Goal: Check status

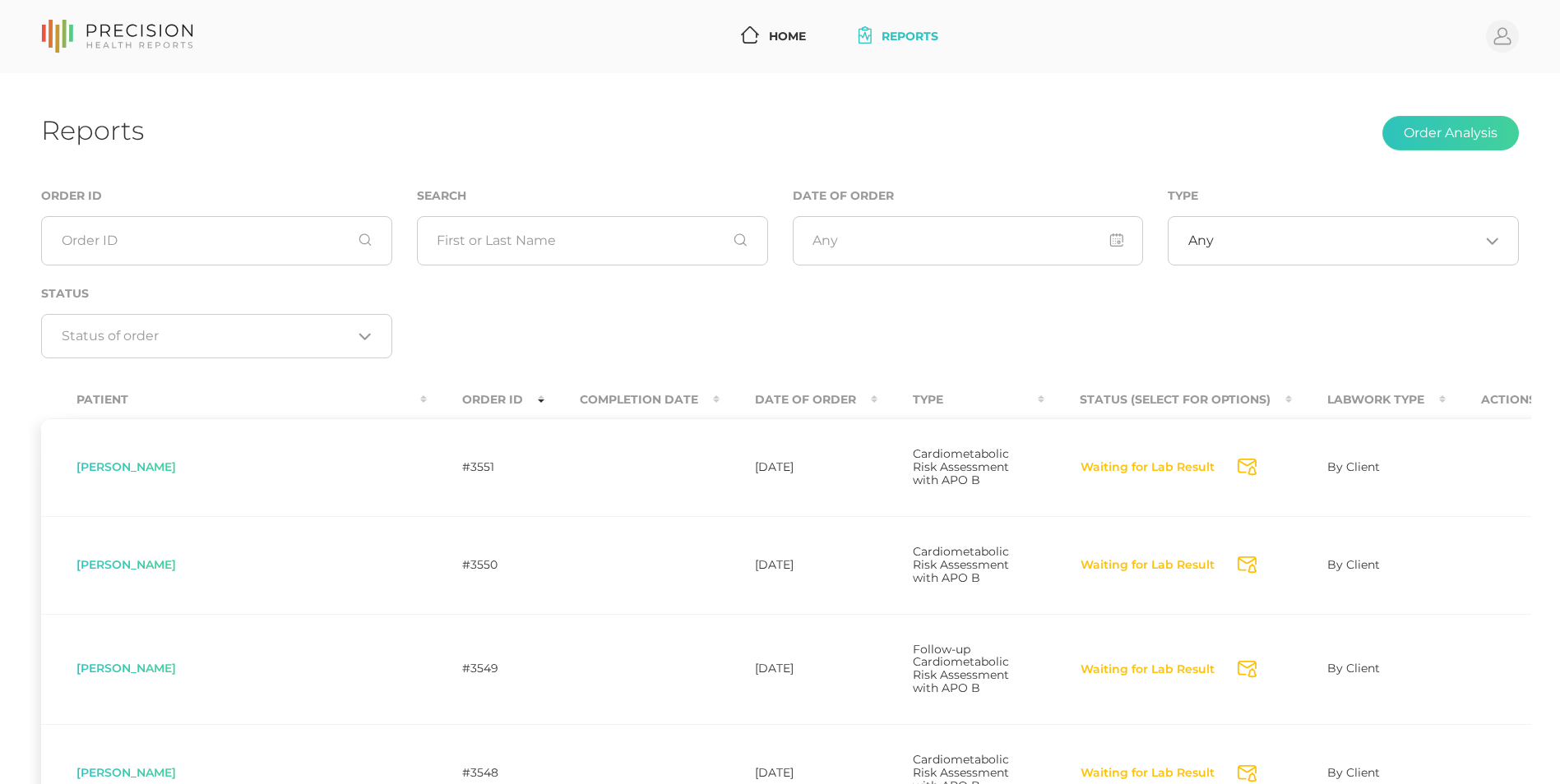
scroll to position [259, 0]
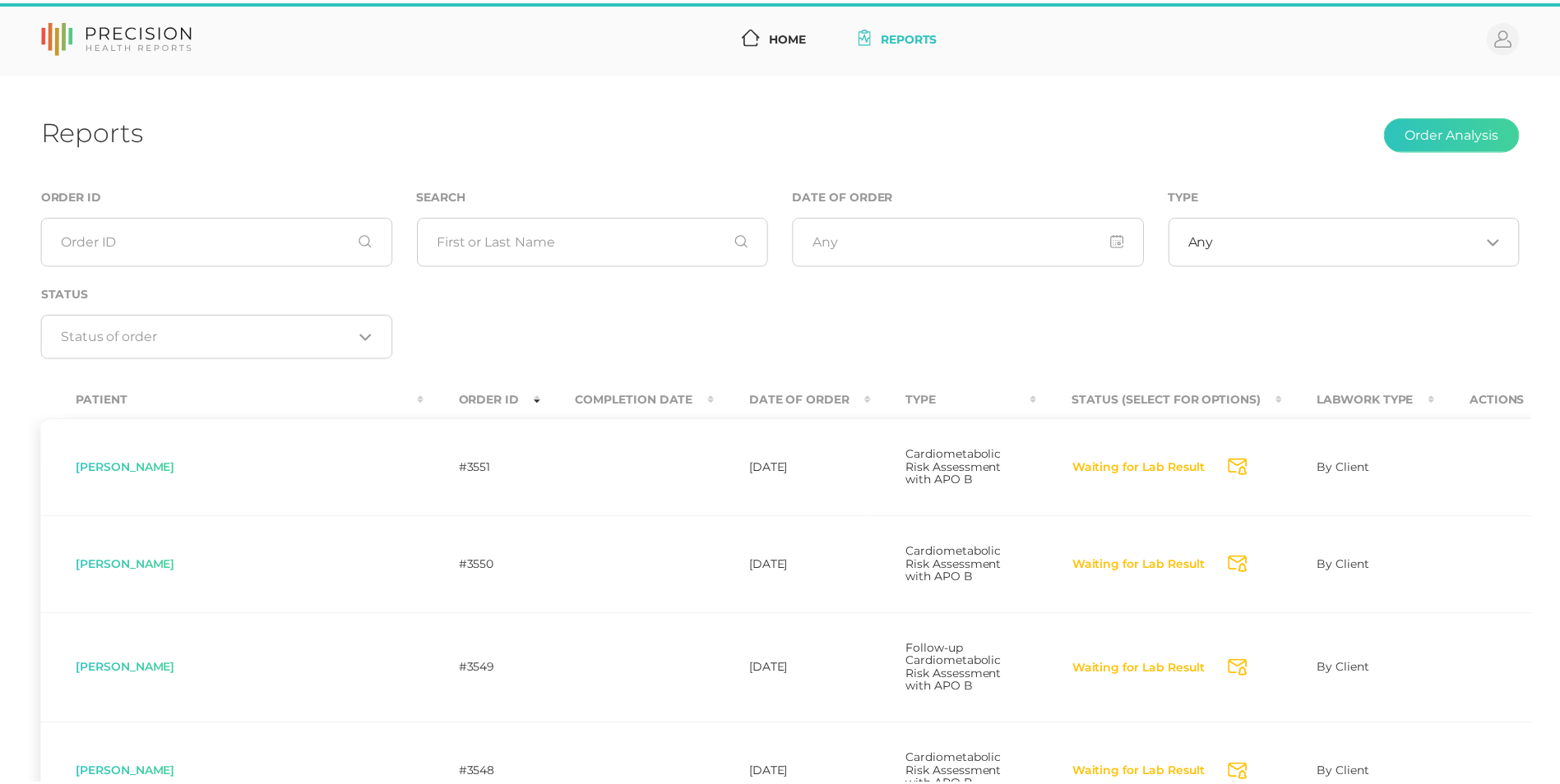
scroll to position [259, 0]
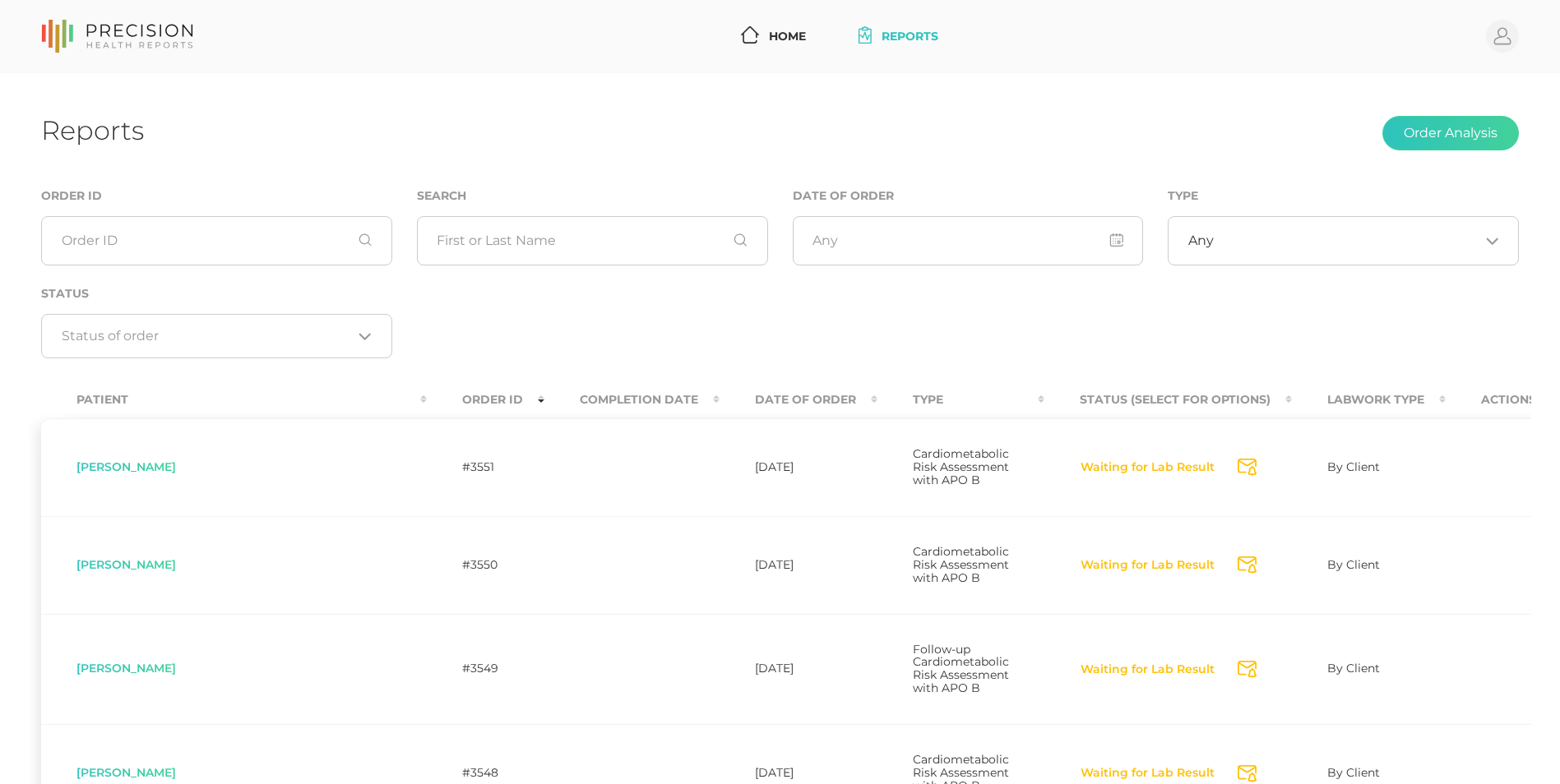
scroll to position [259, 0]
